Goal: Transaction & Acquisition: Download file/media

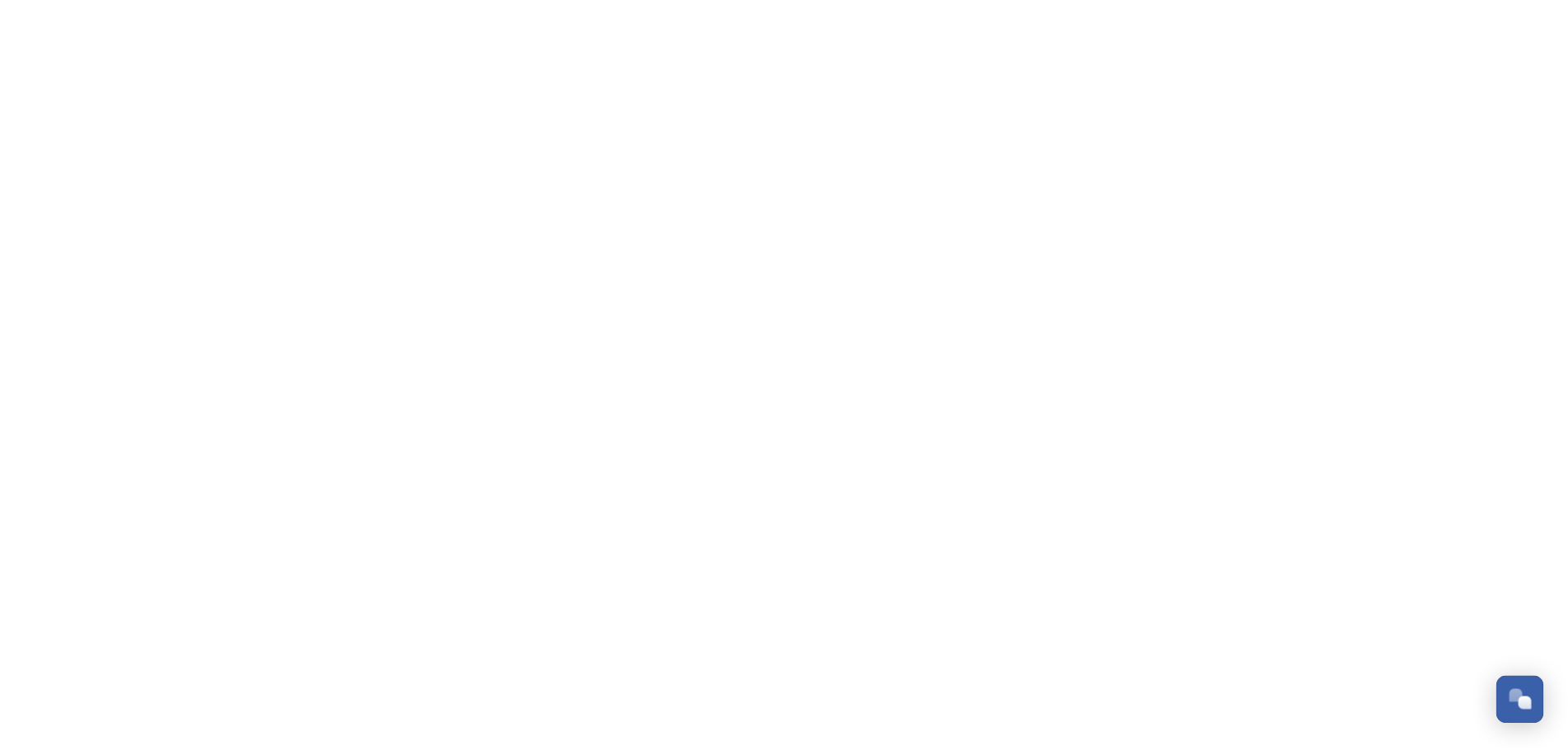
scroll to position [1272, 0]
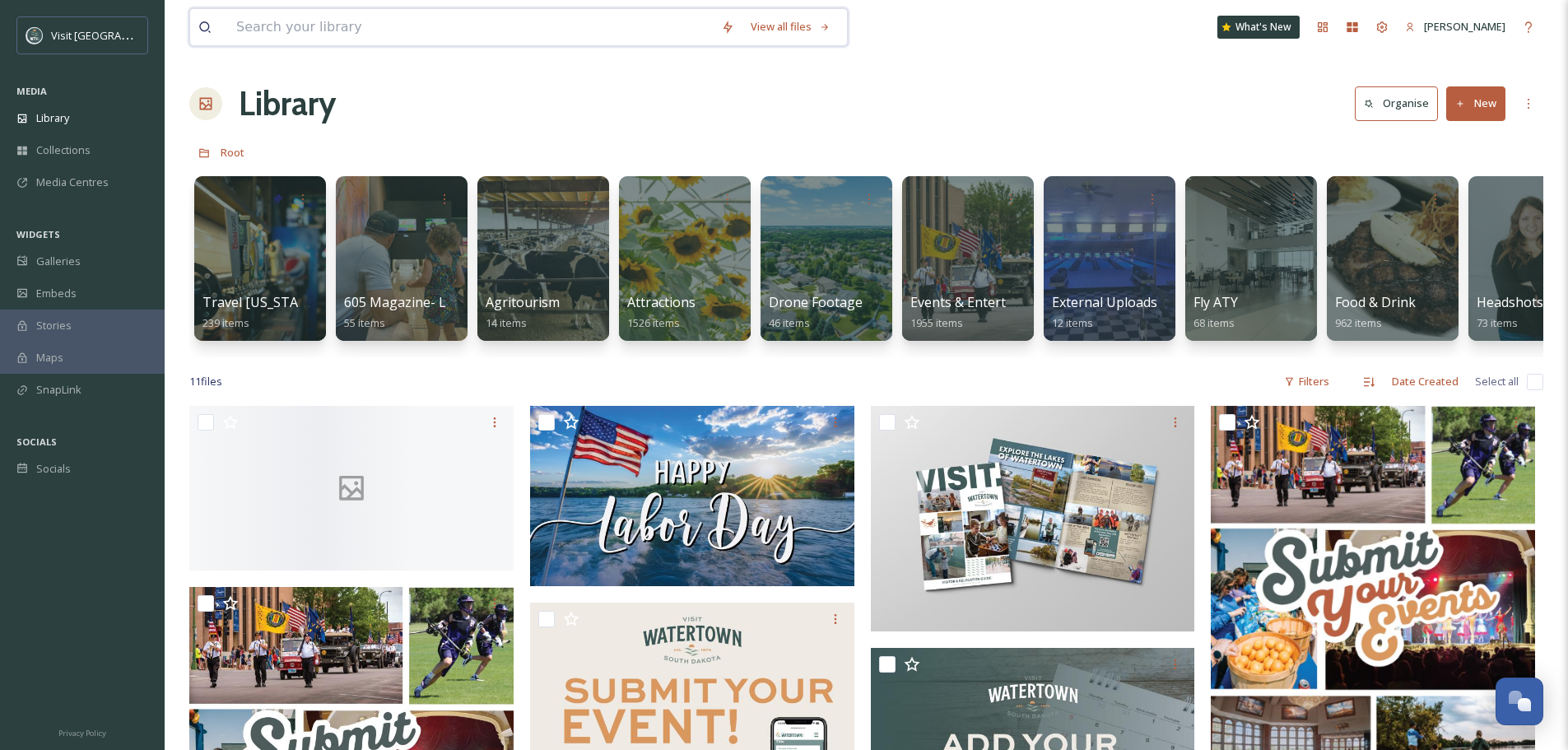
click at [375, 19] on input at bounding box center [470, 27] width 485 height 37
type input "[GEOGRAPHIC_DATA]"
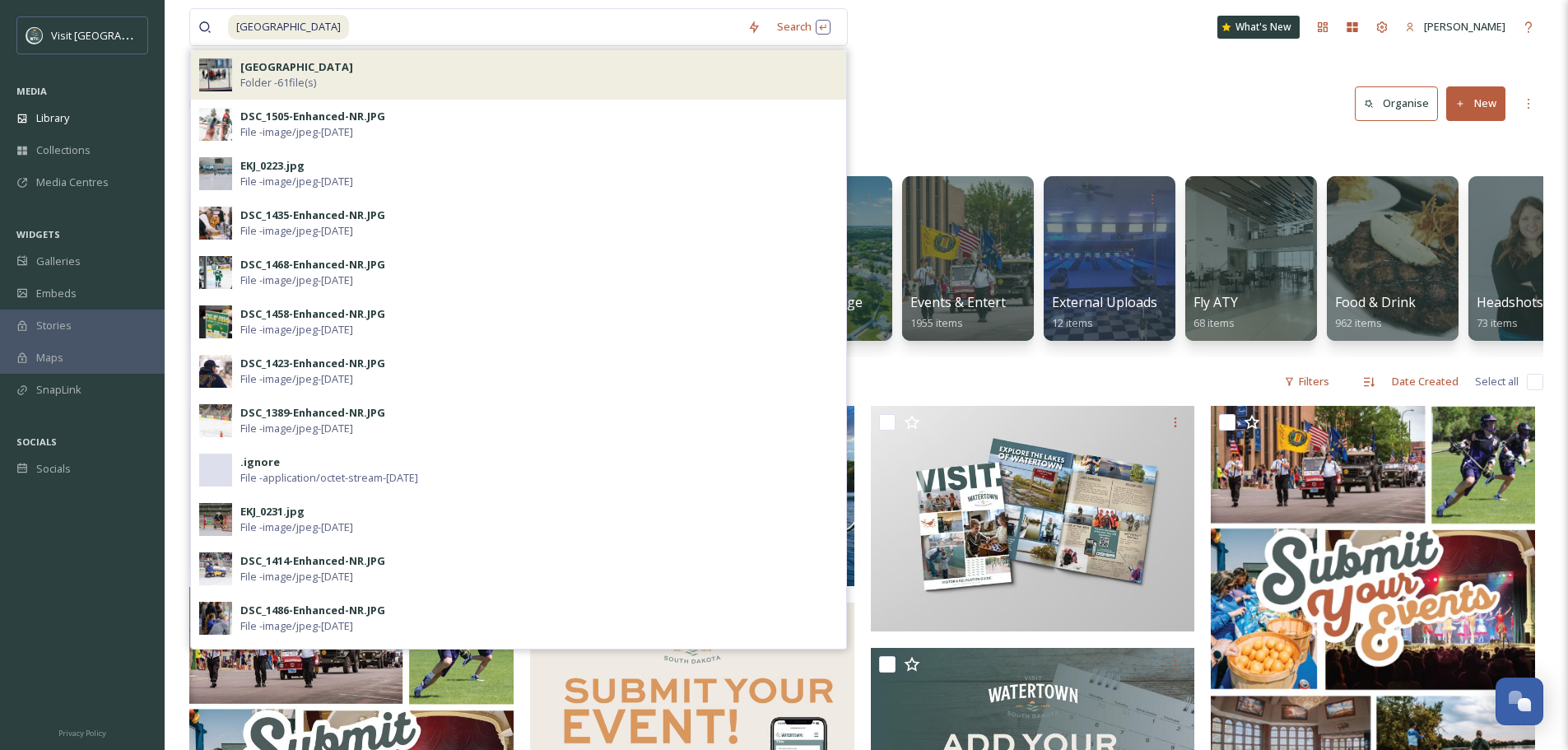
click at [363, 87] on div "[GEOGRAPHIC_DATA] Folder - 61 file(s)" at bounding box center [539, 75] width 598 height 31
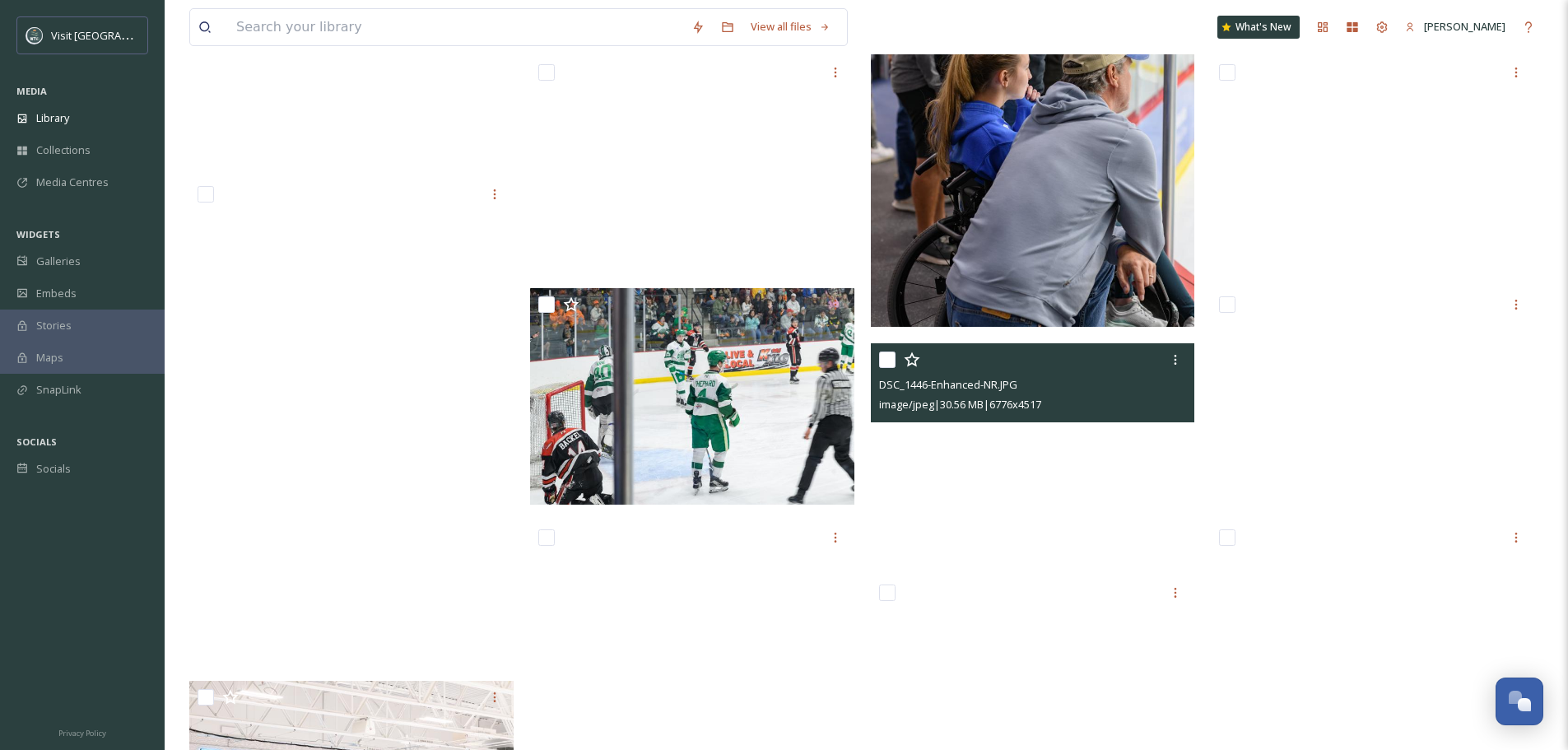
scroll to position [1769, 0]
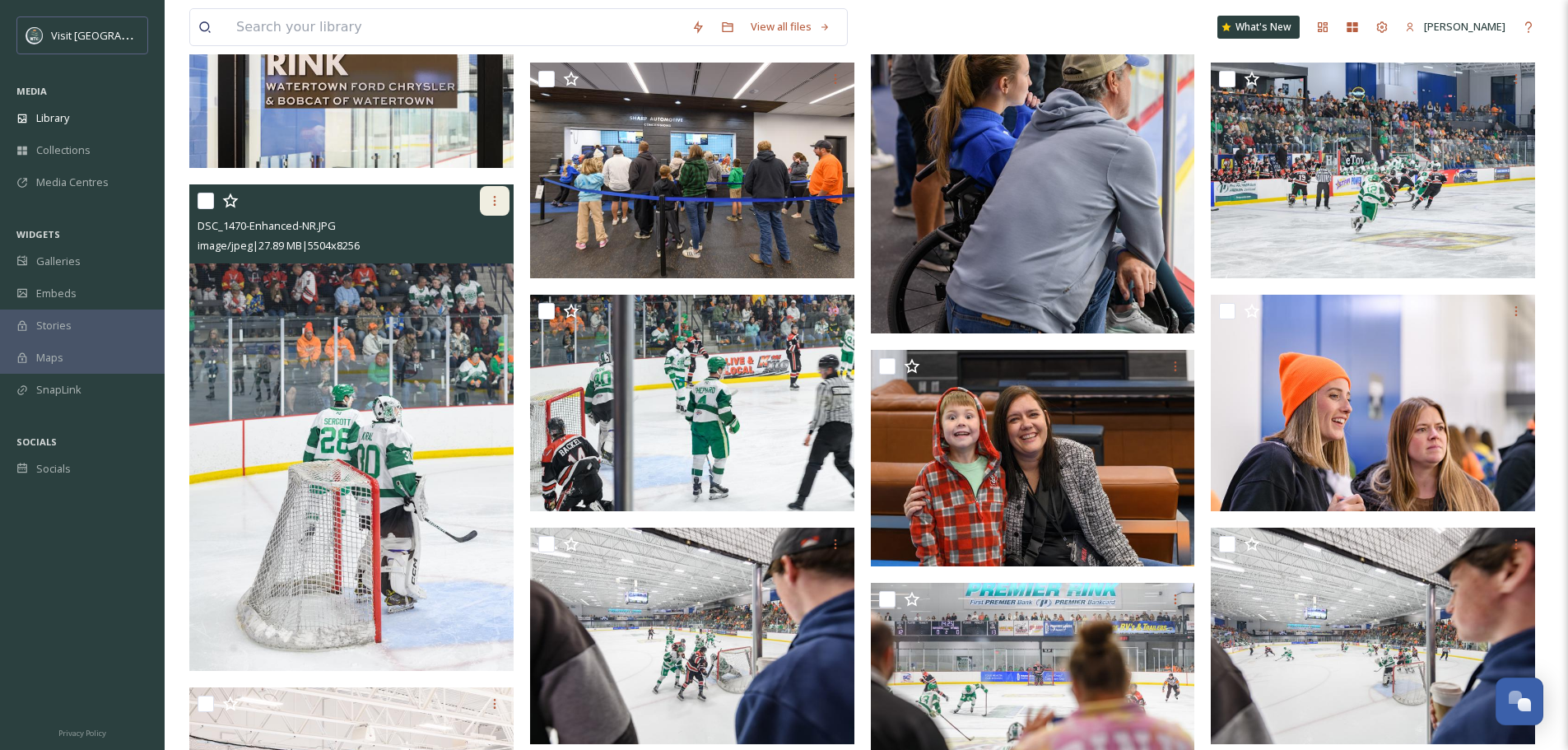
click at [501, 205] on div at bounding box center [494, 201] width 30 height 30
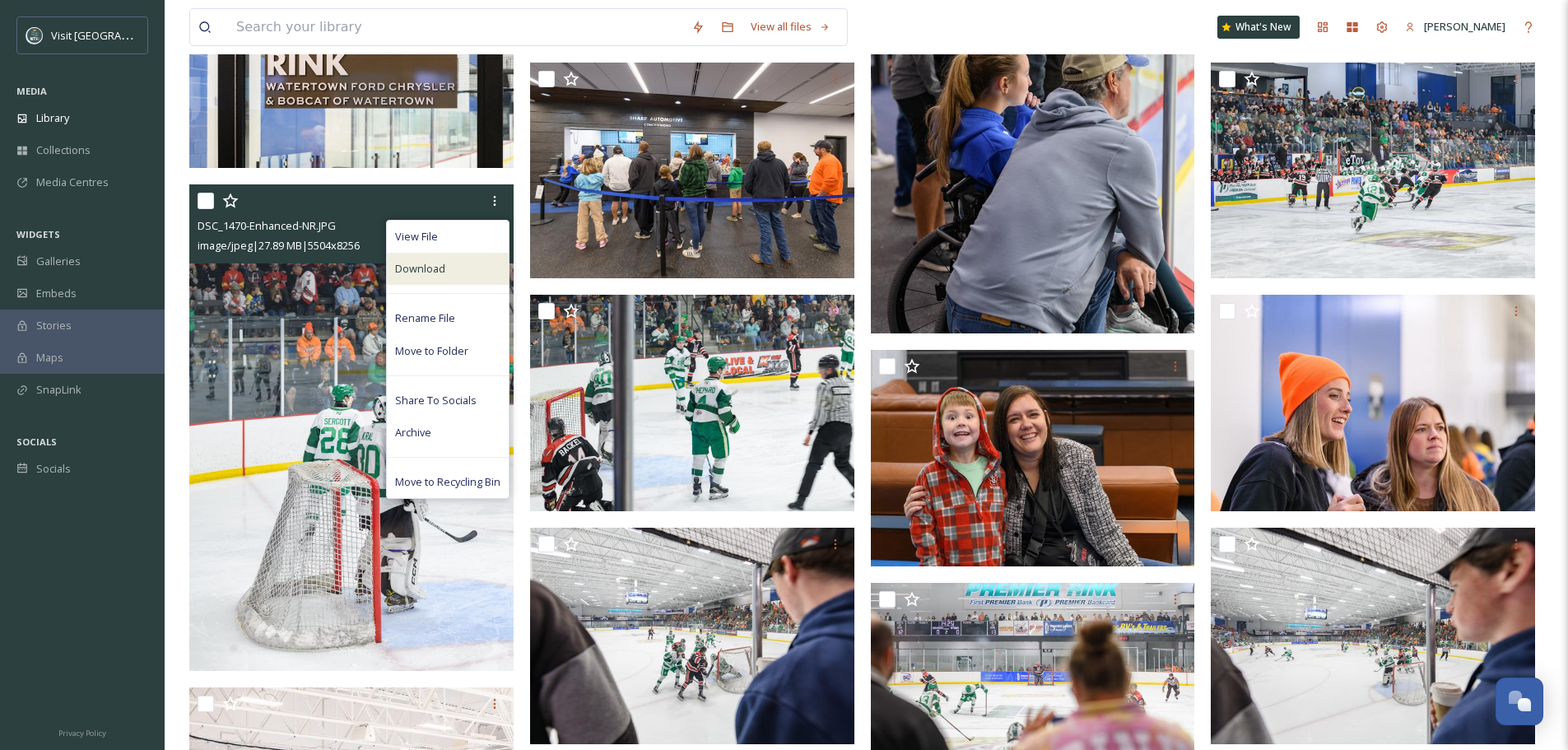
click at [461, 273] on div "Download" at bounding box center [447, 269] width 122 height 32
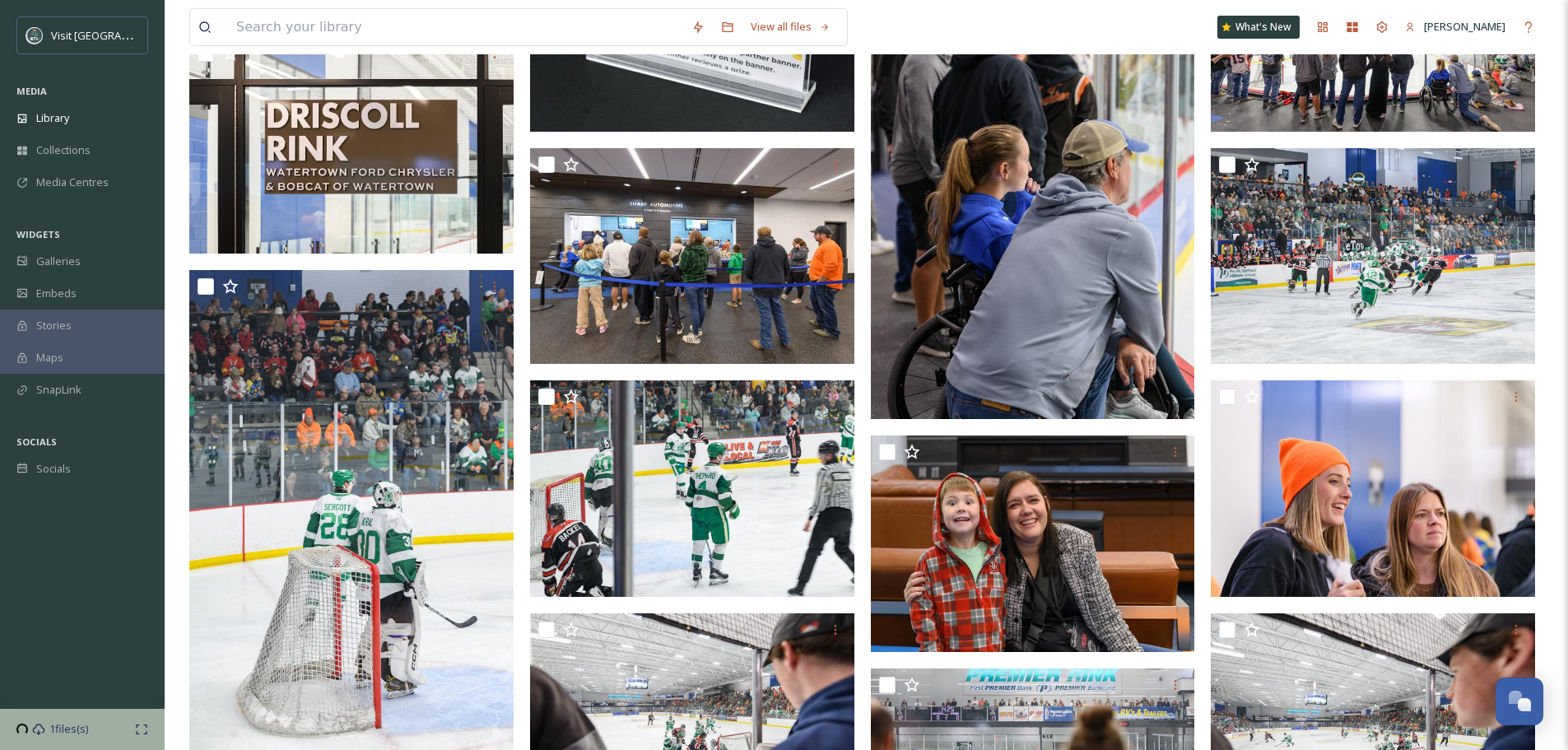
scroll to position [1605, 0]
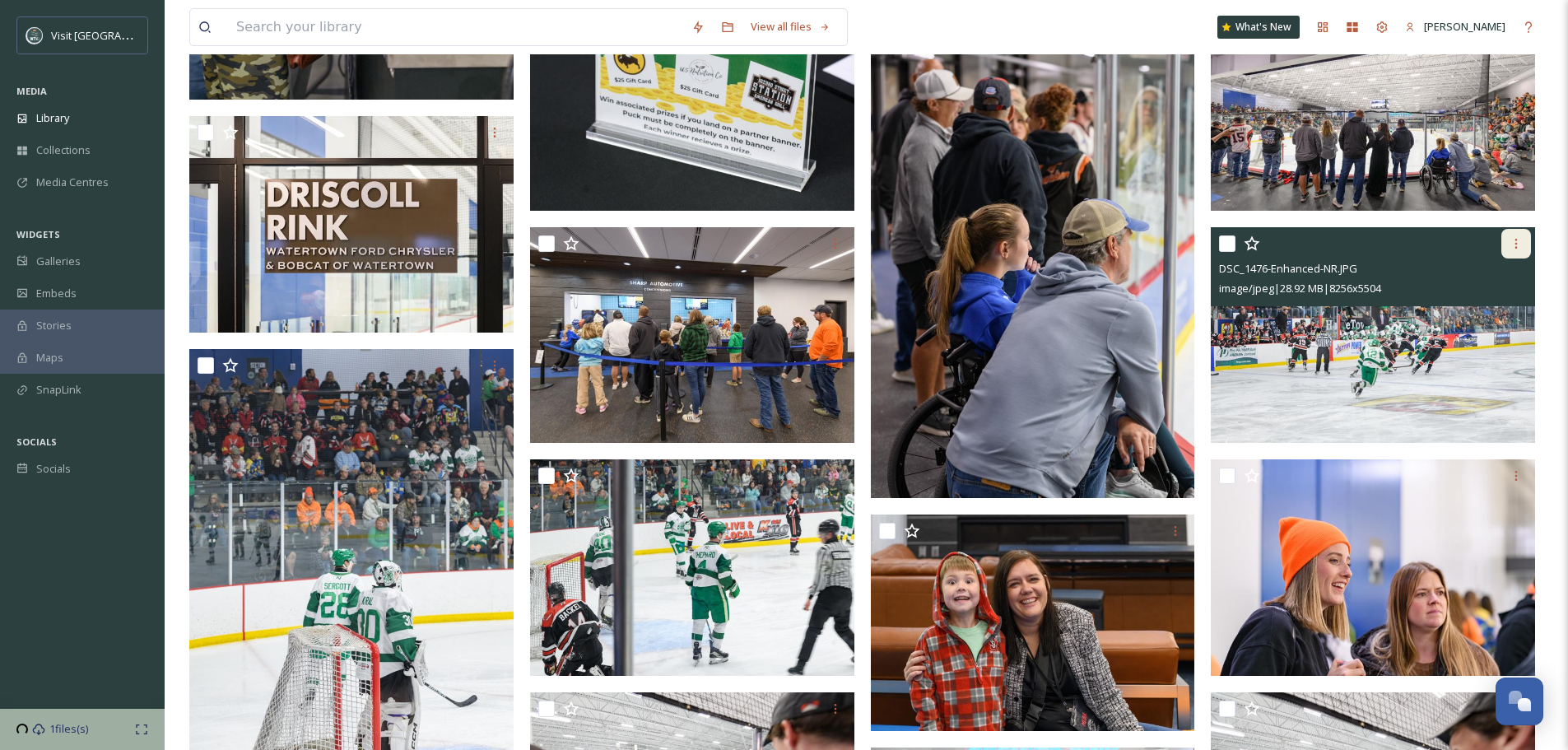
click at [1524, 243] on div at bounding box center [1516, 243] width 30 height 30
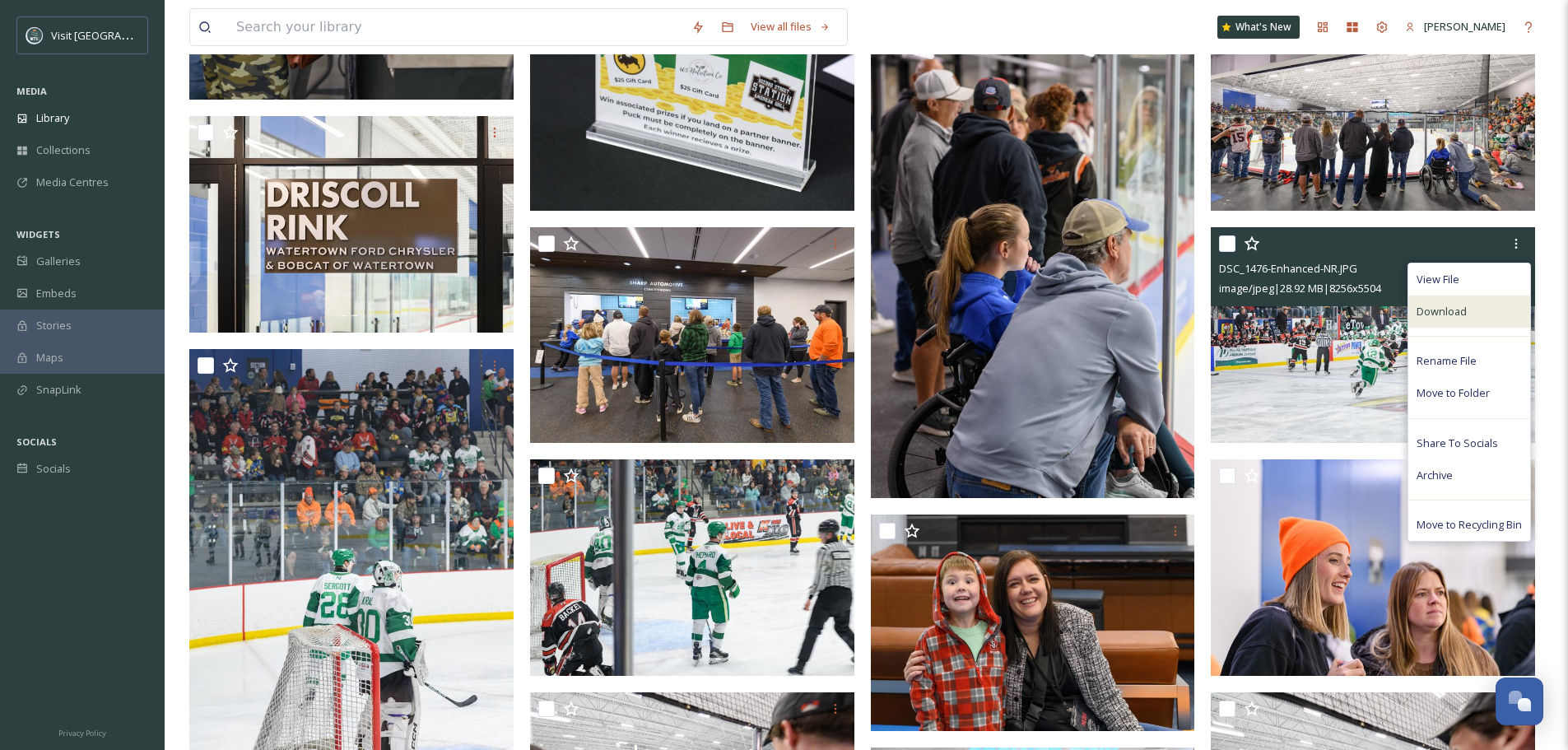
click at [1500, 305] on div "Download" at bounding box center [1469, 311] width 122 height 32
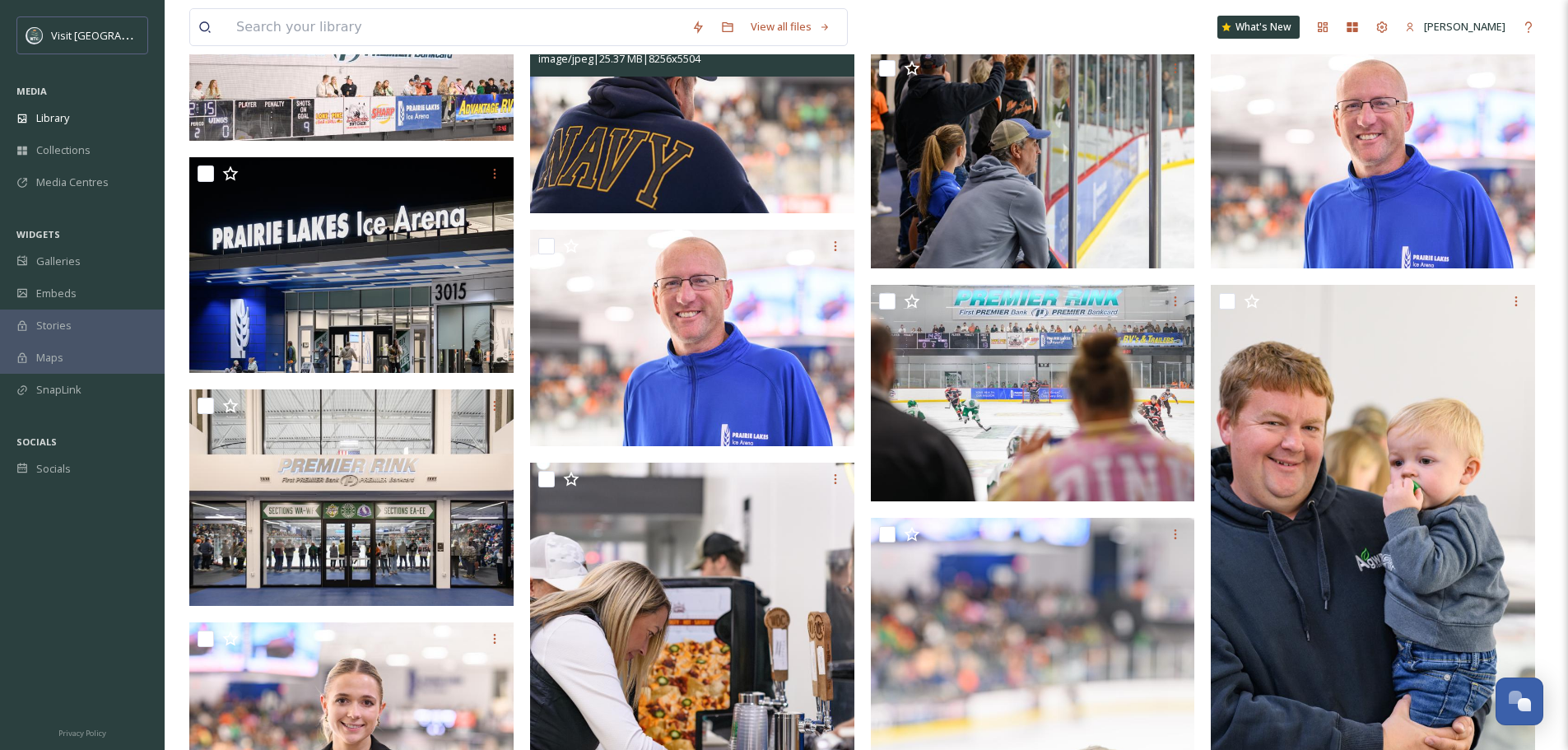
scroll to position [2511, 0]
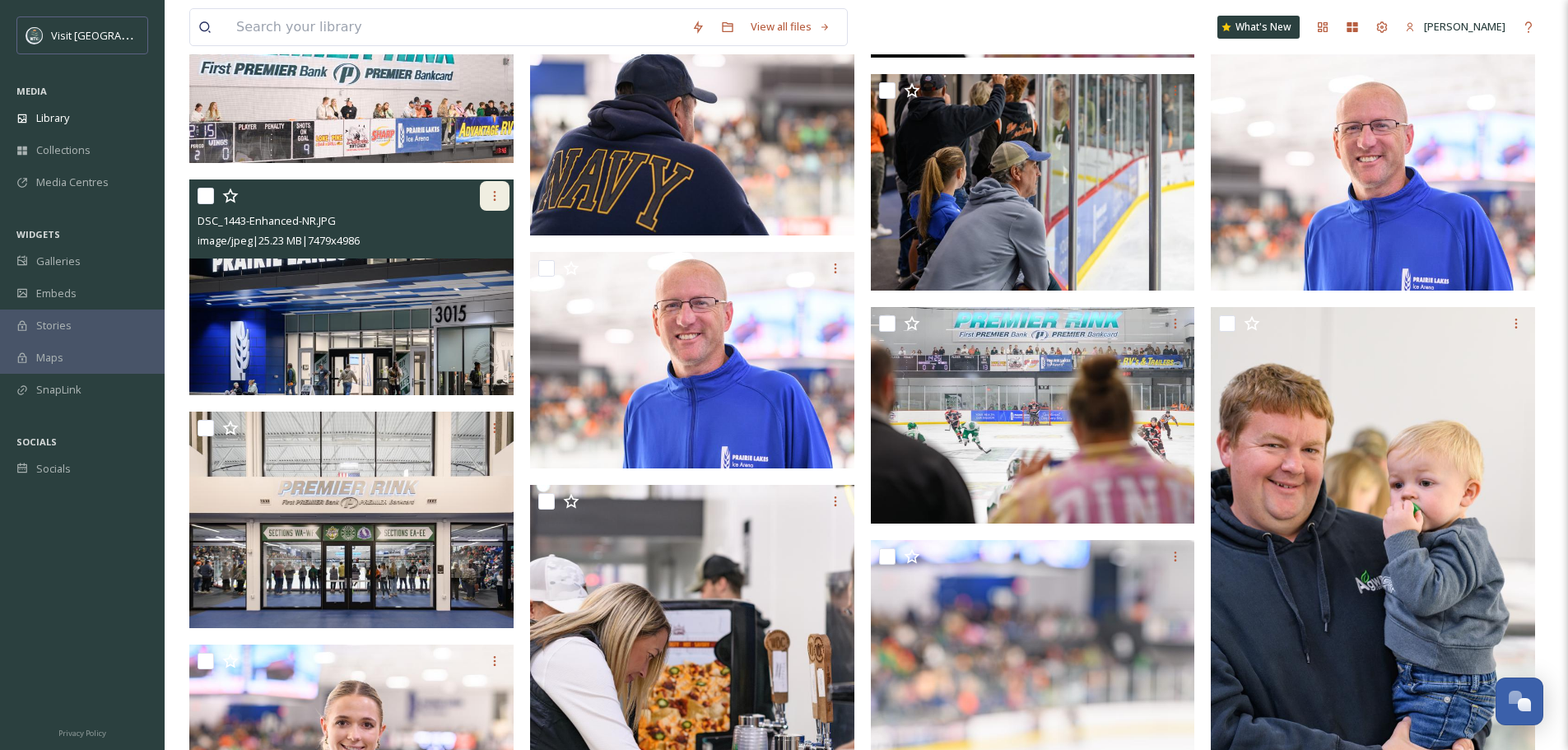
click at [492, 209] on div at bounding box center [494, 196] width 30 height 30
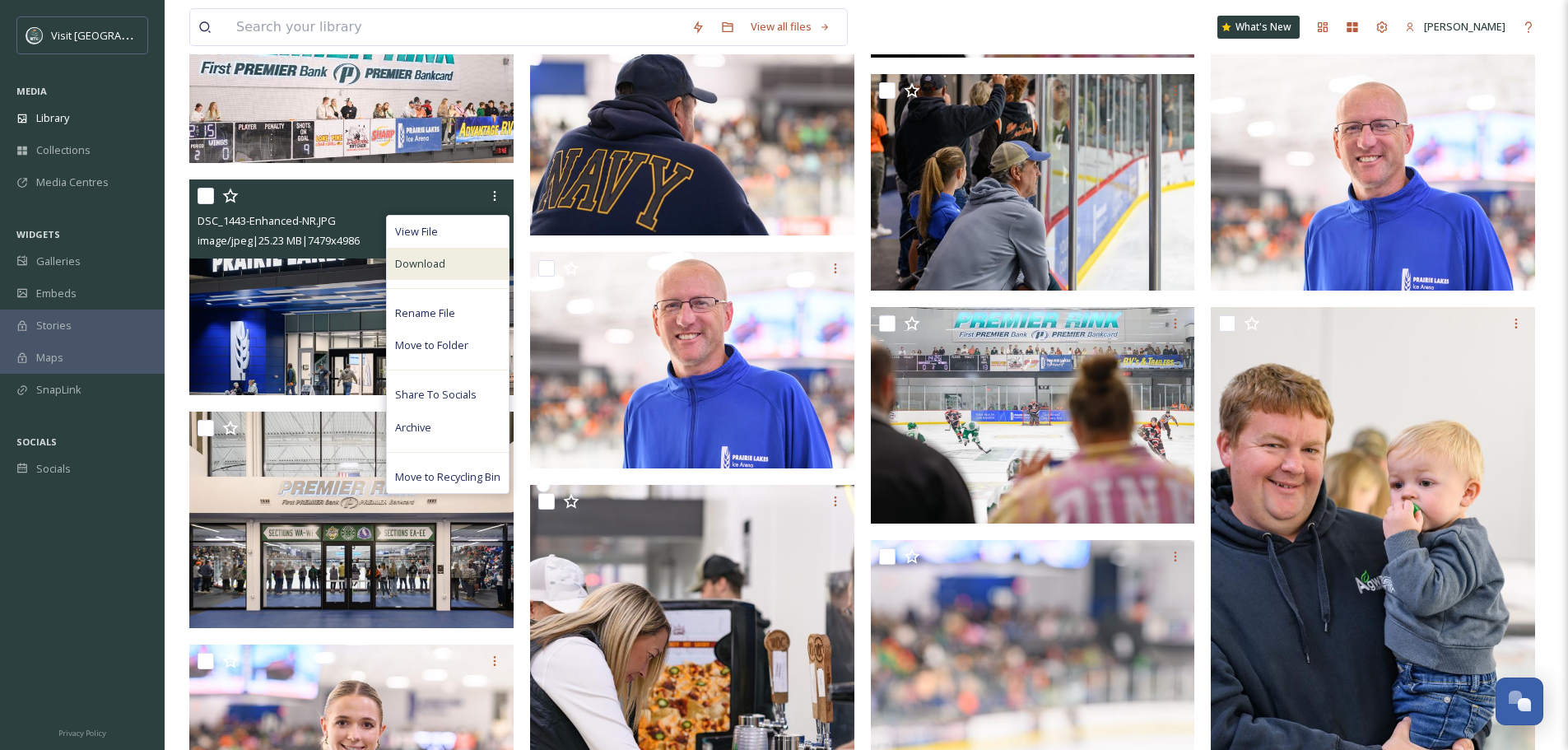
click at [467, 269] on div "Download" at bounding box center [447, 263] width 122 height 32
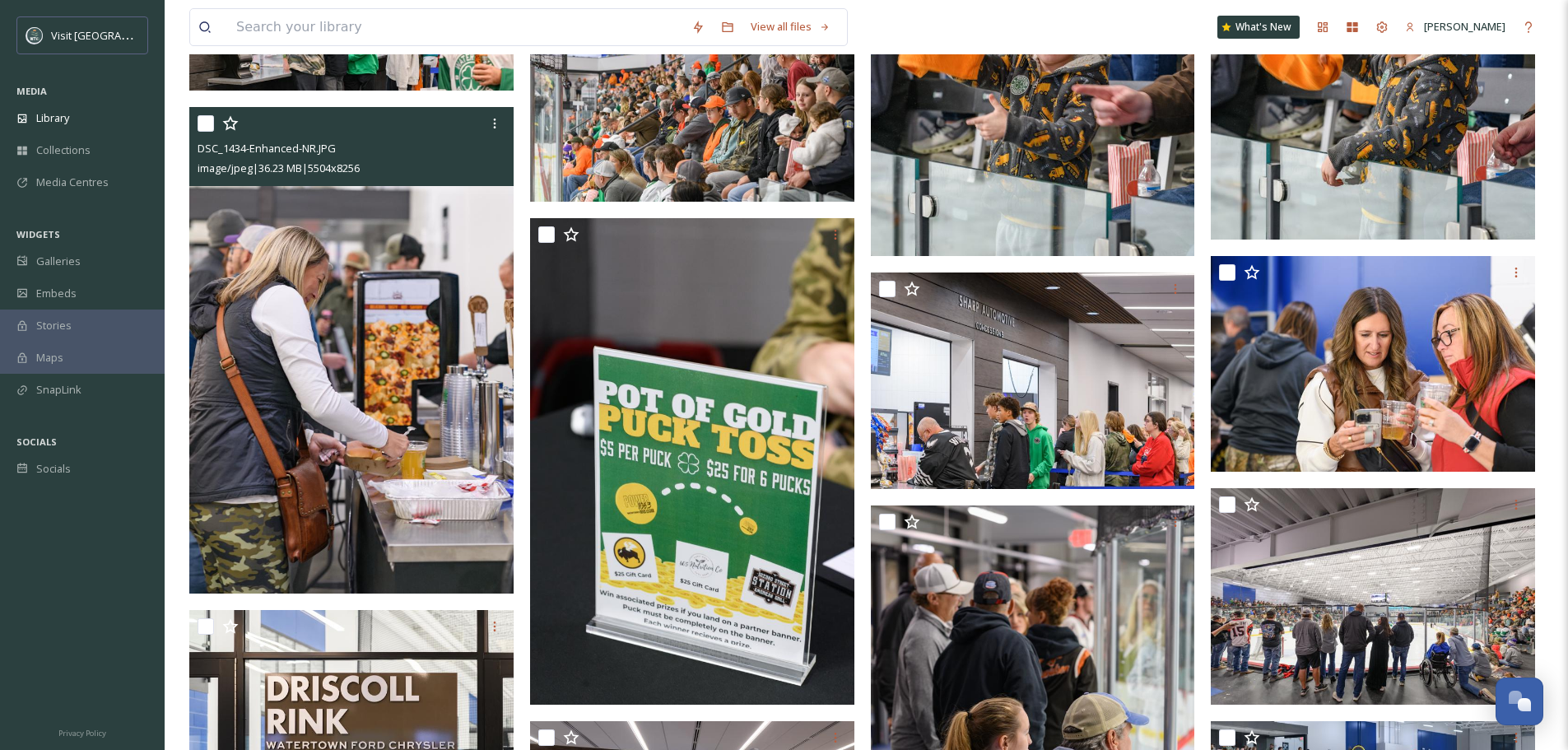
scroll to position [1029, 0]
